Goal: Task Accomplishment & Management: Use online tool/utility

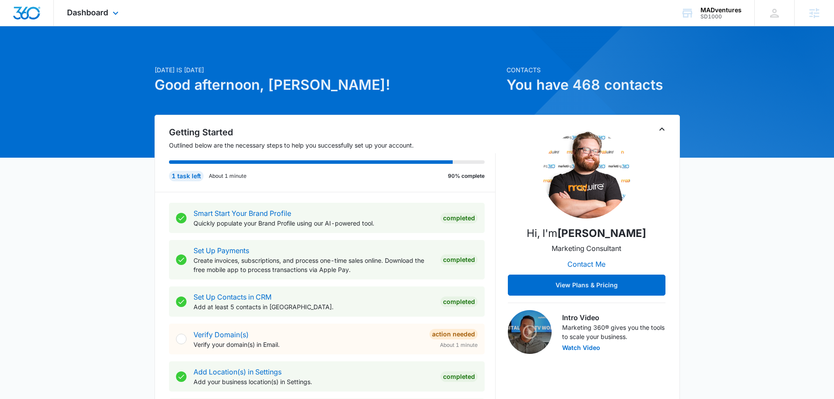
click at [114, 20] on div "Dashboard Apps Reputation Websites Forms CRM Email Social Shop Content Ads Inte…" at bounding box center [94, 13] width 80 height 26
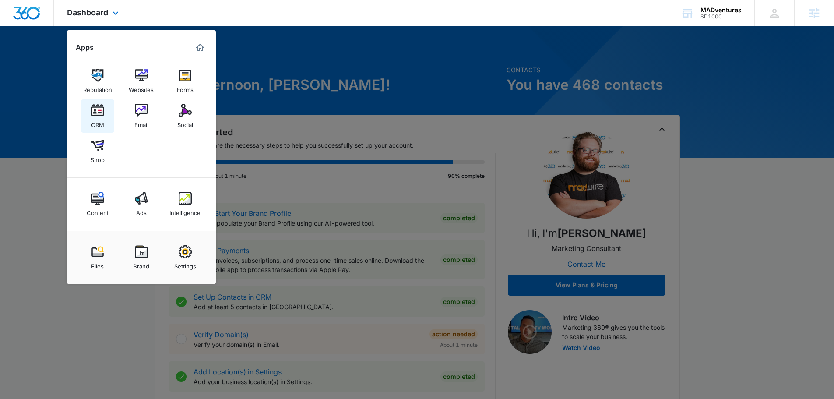
click at [99, 114] on img at bounding box center [97, 110] width 13 height 13
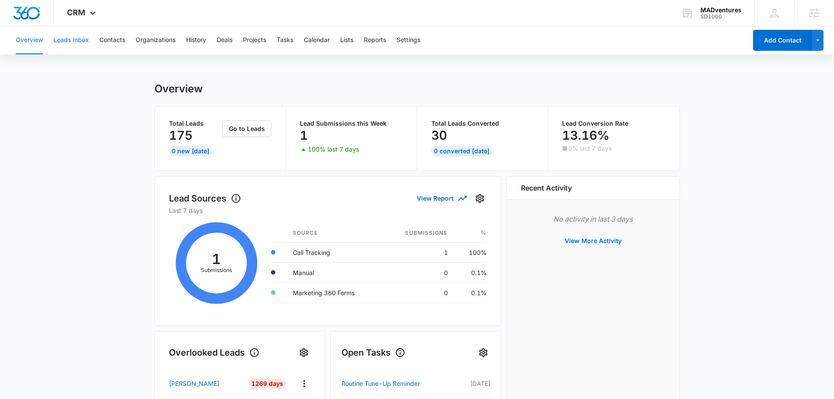
click at [79, 42] on button "Leads Inbox" at bounding box center [70, 40] width 35 height 28
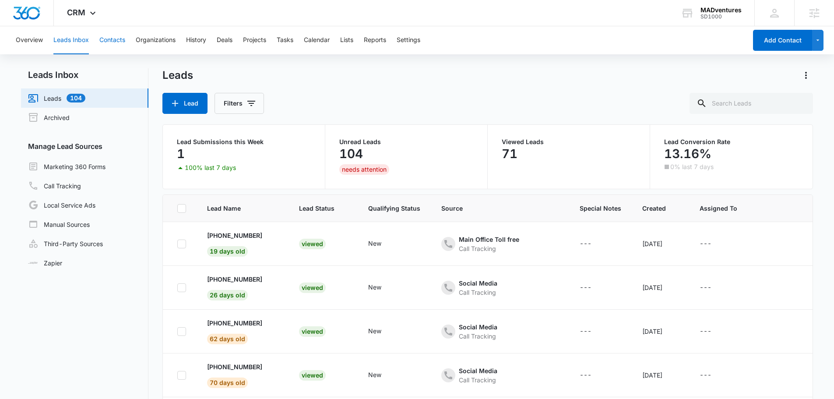
click at [116, 39] on button "Contacts" at bounding box center [112, 40] width 26 height 28
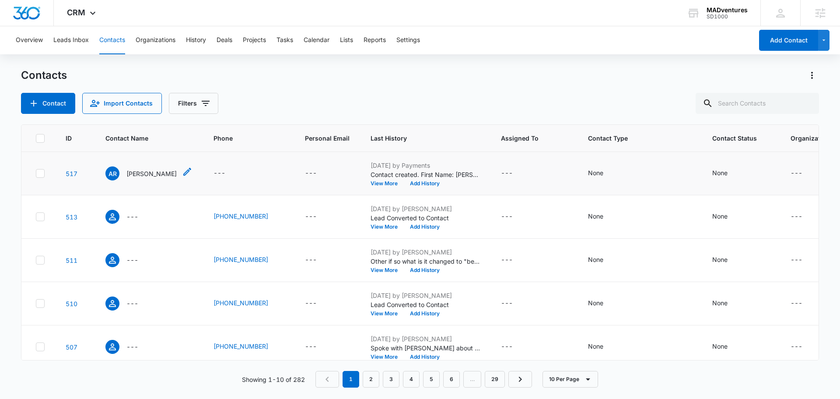
click at [154, 172] on p "[PERSON_NAME]" at bounding box center [151, 173] width 50 height 9
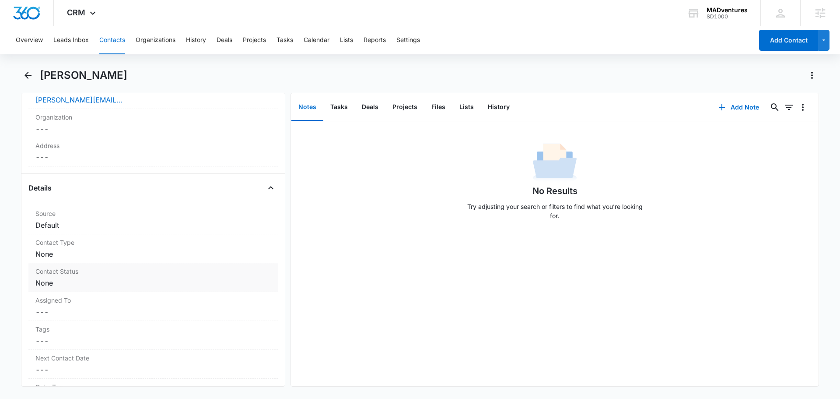
scroll to position [306, 0]
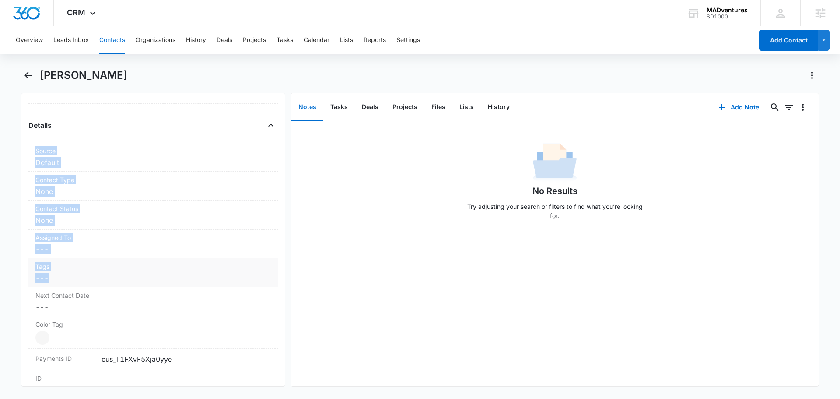
drag, startPoint x: 35, startPoint y: 154, endPoint x: 133, endPoint y: 279, distance: 158.0
click at [130, 279] on dl "Source Cancel Save Changes Default Contact Type Cancel Save Changes None Contac…" at bounding box center [152, 285] width 249 height 284
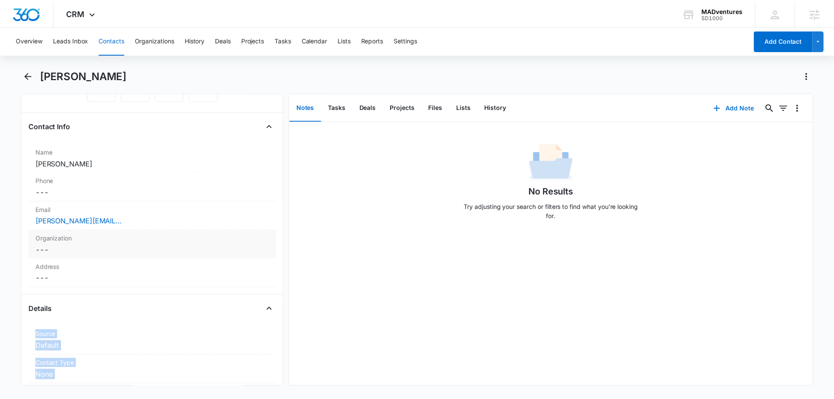
scroll to position [0, 0]
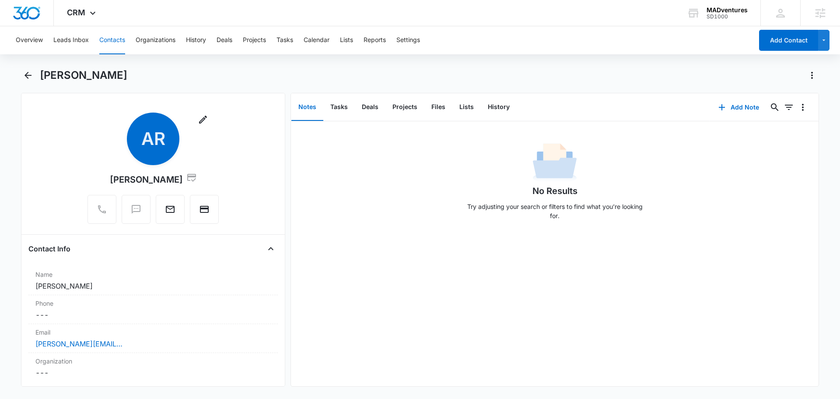
click at [265, 210] on div "Remove AR [PERSON_NAME]" at bounding box center [152, 169] width 249 height 115
click at [256, 176] on div "Remove AR [PERSON_NAME]" at bounding box center [152, 169] width 249 height 115
drag, startPoint x: 139, startPoint y: 78, endPoint x: 31, endPoint y: 59, distance: 109.3
click at [31, 59] on div "Overview Leads Inbox Contacts Organizations History Deals Projects Tasks Calend…" at bounding box center [420, 211] width 840 height 371
click at [191, 78] on div "[PERSON_NAME]" at bounding box center [429, 75] width 779 height 14
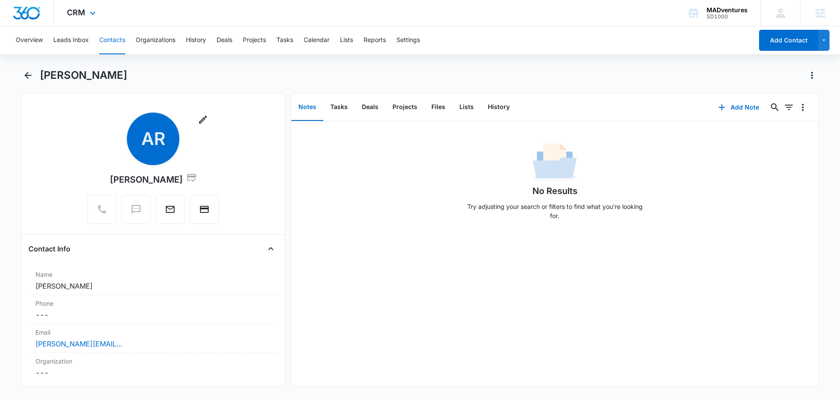
click at [86, 12] on div "CRM Apps Reputation Websites Forms CRM Email Social Shop Content Ads Intelligen…" at bounding box center [82, 13] width 57 height 26
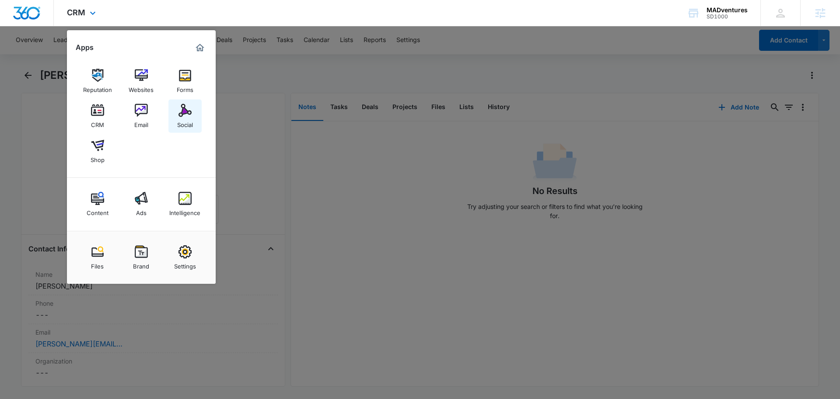
click at [178, 116] on link "Social" at bounding box center [184, 115] width 33 height 33
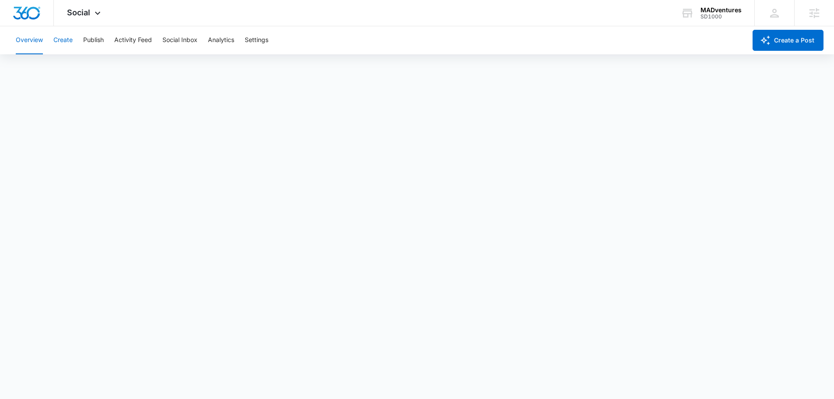
click at [63, 39] on button "Create" at bounding box center [62, 40] width 19 height 28
click at [97, 37] on button "Publish" at bounding box center [93, 40] width 21 height 28
click at [91, 39] on button "Publish" at bounding box center [93, 40] width 21 height 28
click at [182, 36] on button "Social Inbox" at bounding box center [179, 40] width 35 height 28
click at [102, 9] on div "Social Apps Reputation Websites Forms CRM Email Social Shop Content Ads Intelli…" at bounding box center [85, 13] width 62 height 26
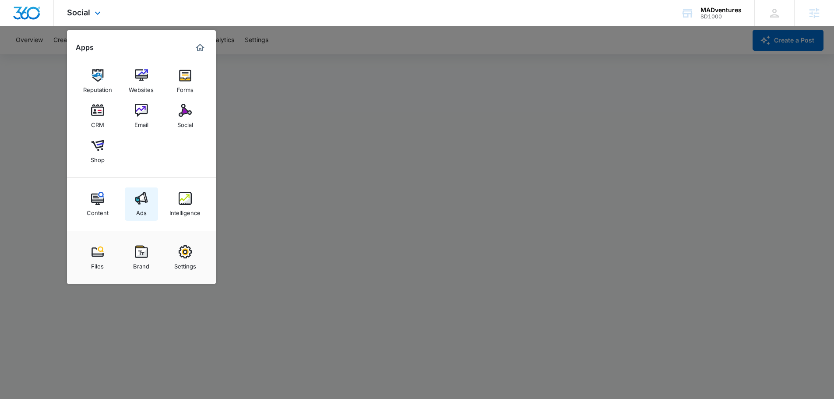
click at [146, 217] on link "Ads" at bounding box center [141, 203] width 33 height 33
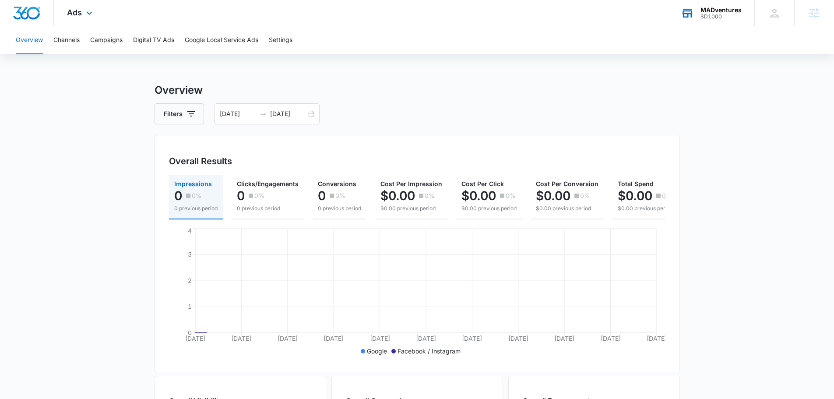
click at [712, 11] on div "MADventures" at bounding box center [720, 10] width 41 height 7
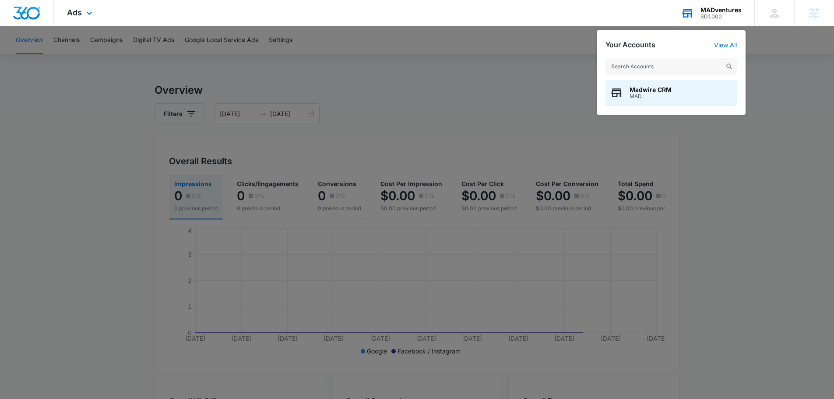
click at [656, 60] on input "text" at bounding box center [670, 67] width 131 height 18
type input "pacific dental"
click at [645, 87] on span "Pacific Dental Studio" at bounding box center [660, 89] width 63 height 7
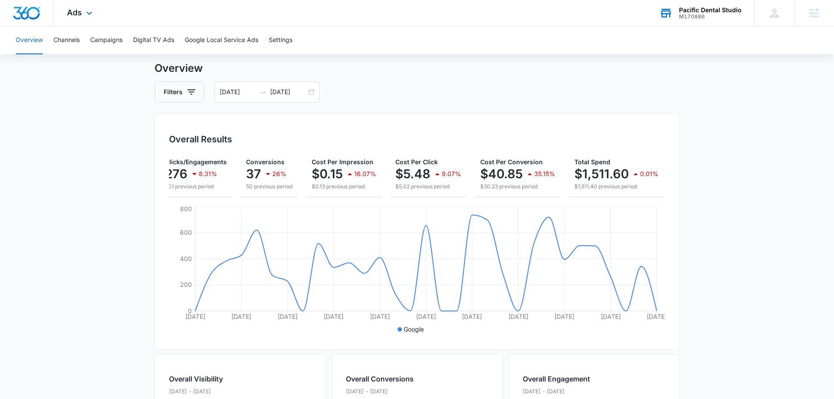
scroll to position [44, 0]
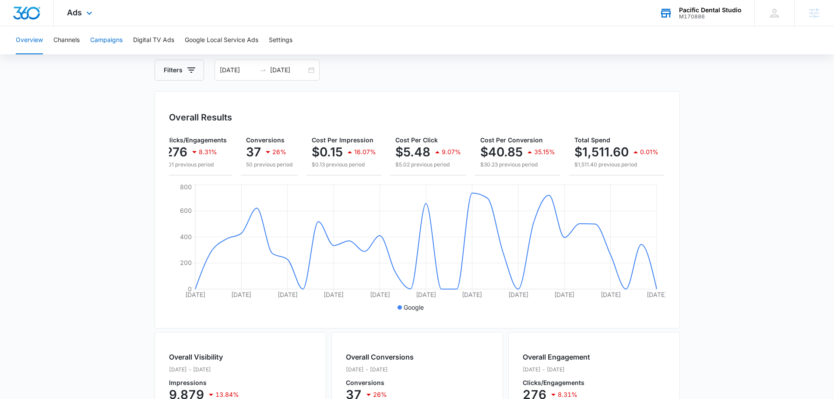
click at [109, 35] on button "Campaigns" at bounding box center [106, 40] width 32 height 28
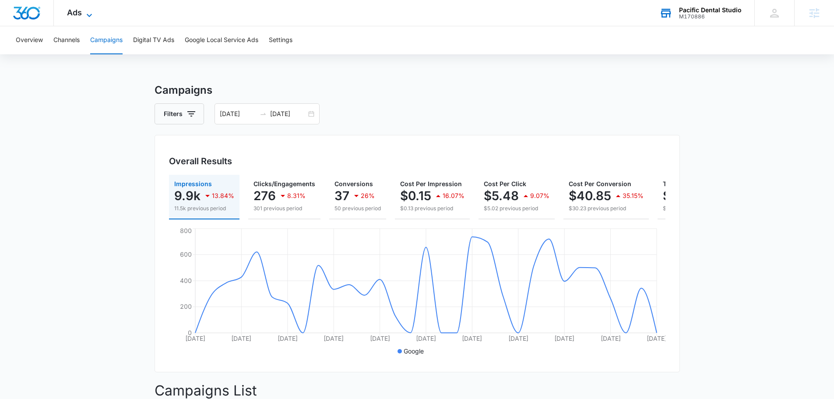
click at [79, 14] on span "Ads" at bounding box center [74, 12] width 15 height 9
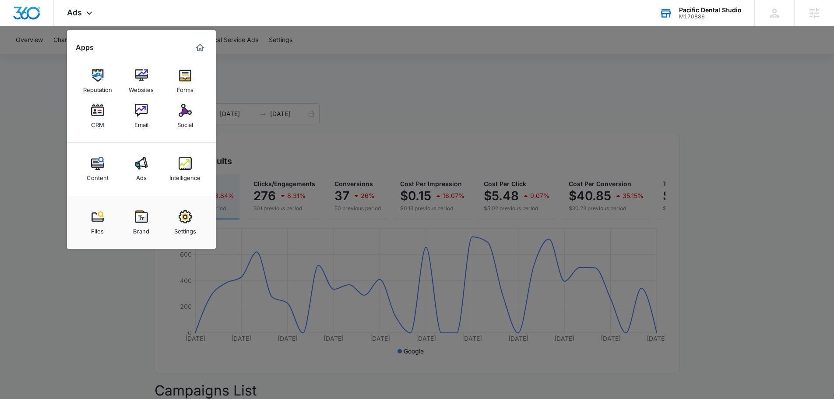
click at [17, 135] on div at bounding box center [417, 199] width 834 height 399
